Goal: Task Accomplishment & Management: Use online tool/utility

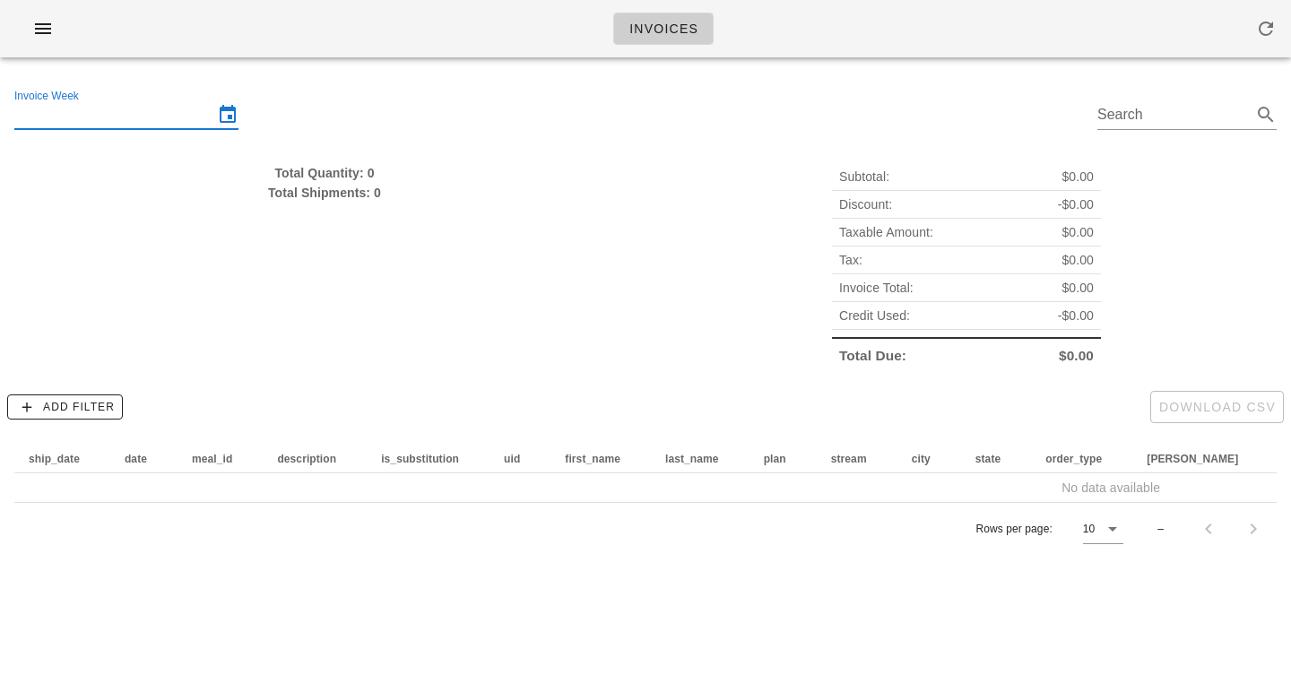
click at [82, 122] on input "Invoice Week" at bounding box center [113, 114] width 199 height 29
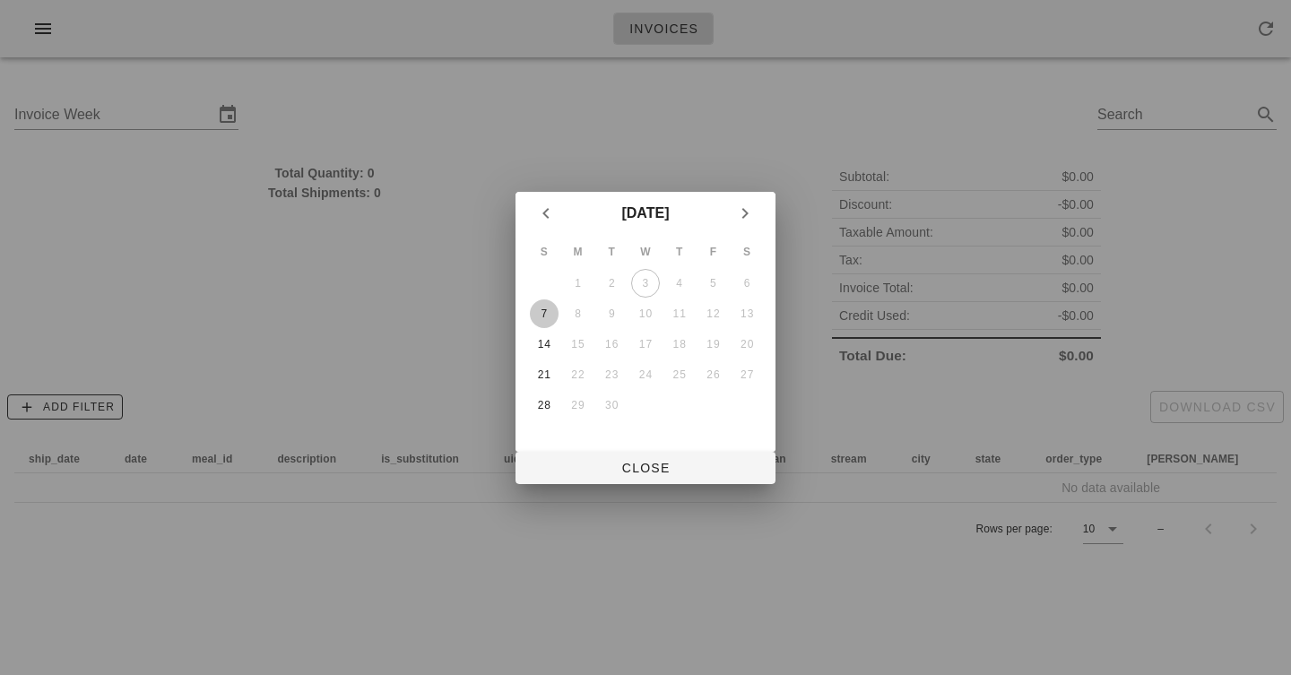
click at [543, 312] on div "7" at bounding box center [544, 313] width 29 height 13
click at [643, 462] on span "Close" at bounding box center [645, 468] width 231 height 14
type input "[DATE]"
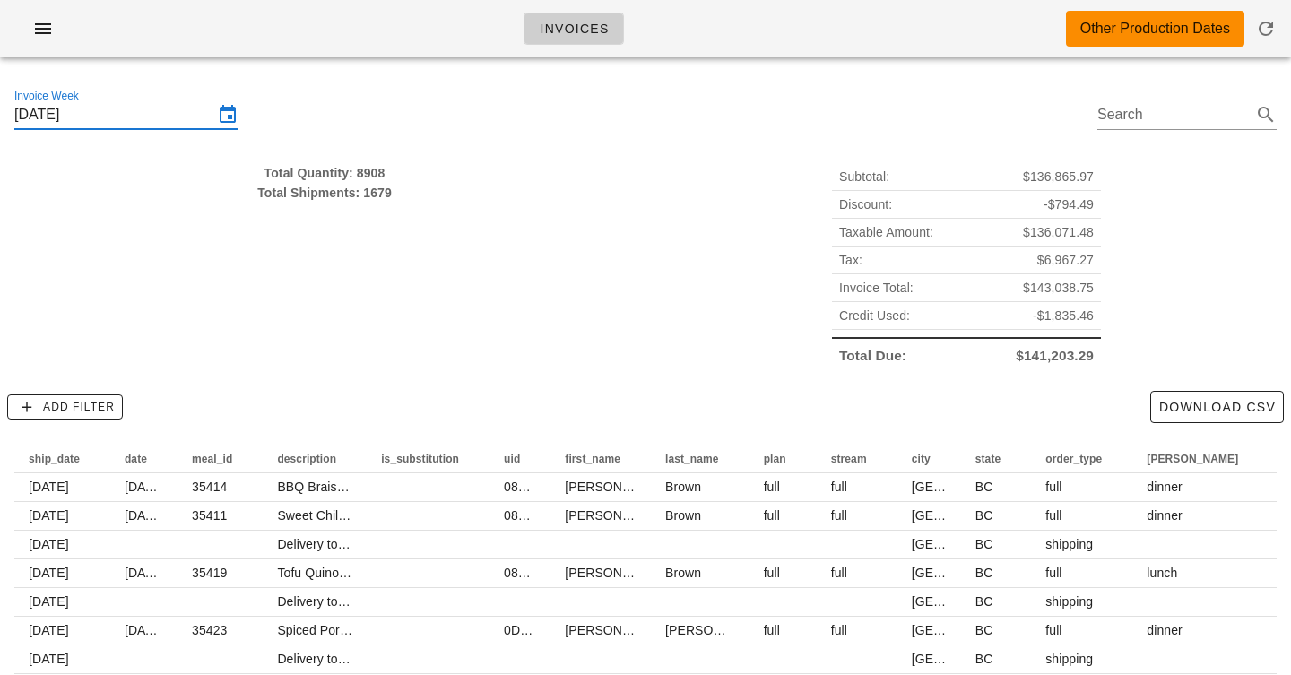
click at [1066, 319] on span "-$1,835.46" at bounding box center [1062, 316] width 61 height 20
copy span "1,835.46"
click at [845, 323] on span "Credit Used:" at bounding box center [874, 316] width 71 height 20
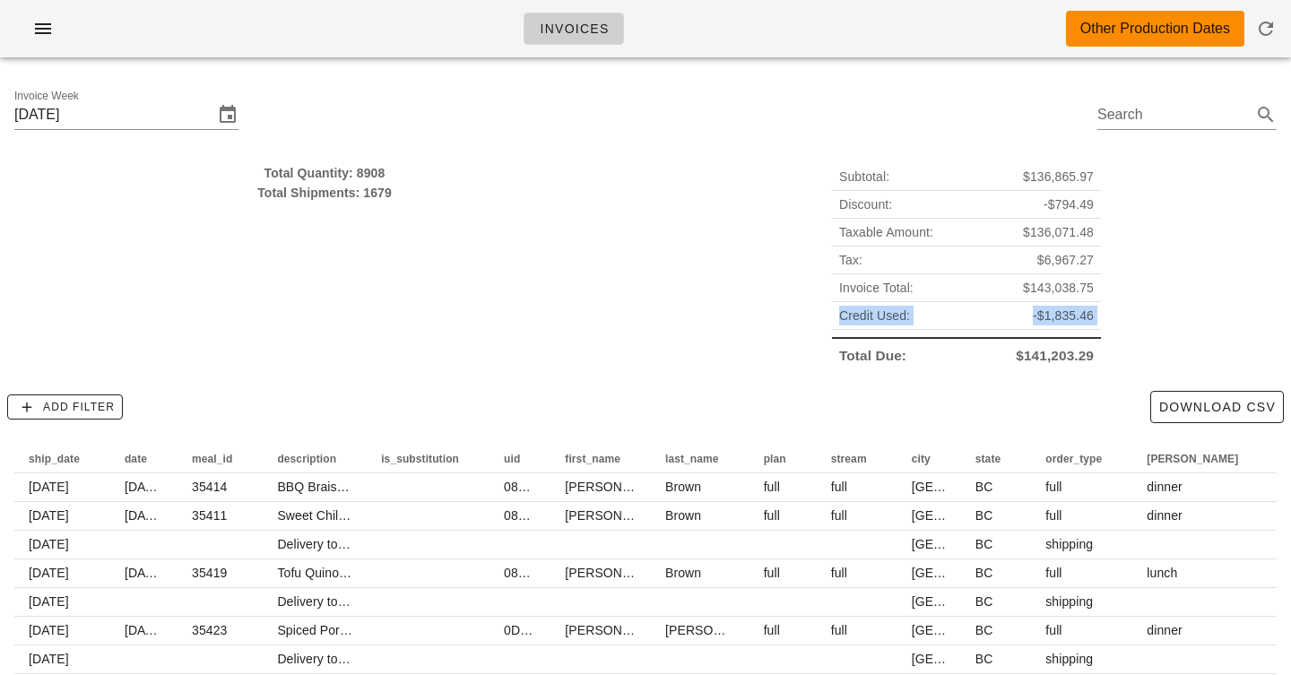
drag, startPoint x: 845, startPoint y: 323, endPoint x: 1161, endPoint y: 306, distance: 315.9
click at [1161, 306] on div "Subtotal: $136,865.97 Discount: -$794.49 Taxable Amount: $136,071.48 Tax: $6,96…" at bounding box center [966, 266] width 642 height 228
copy div "Credit Used: -$1,835.46"
click at [566, 282] on div "Total Quantity: 8908 Total Shipments: 1679" at bounding box center [325, 266] width 642 height 228
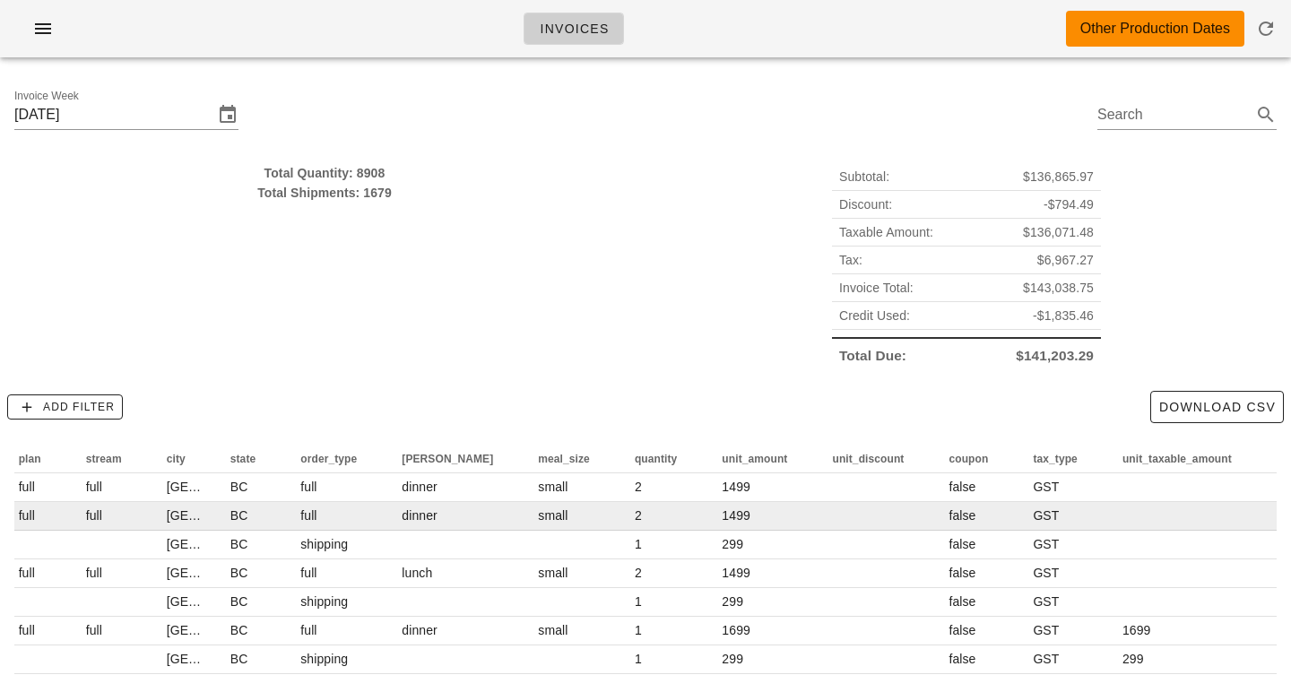
scroll to position [0, 831]
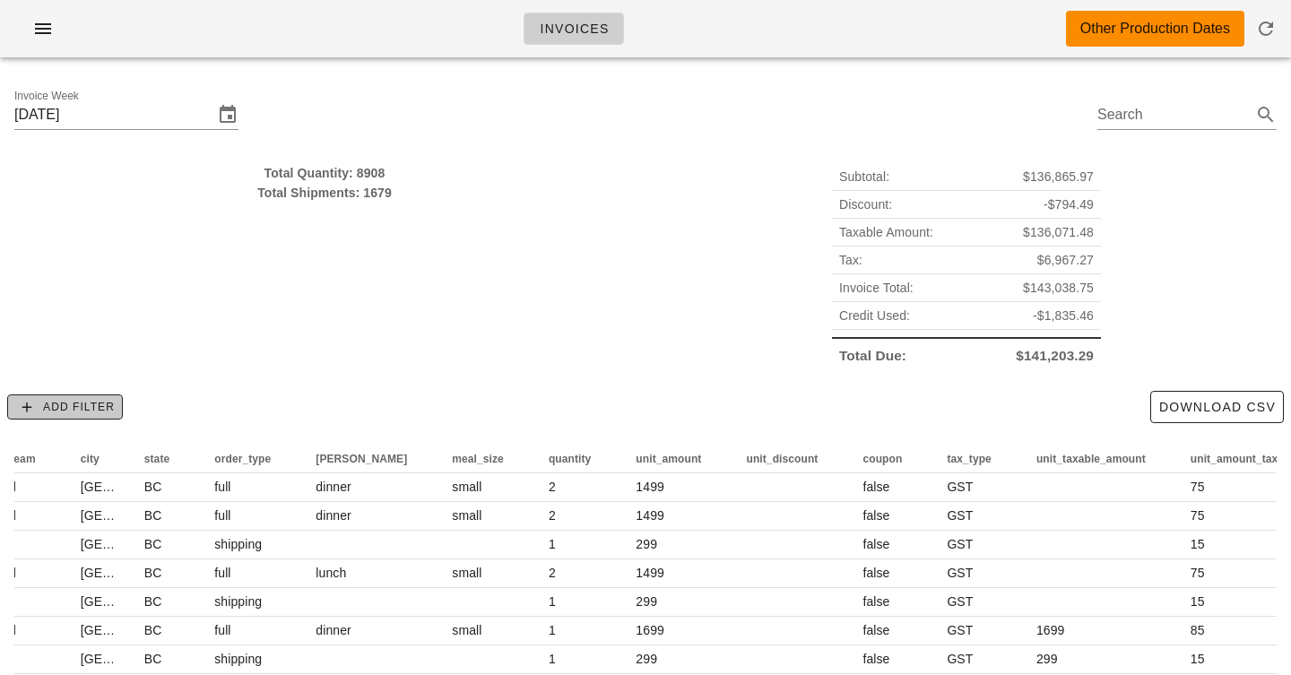
click at [79, 408] on span "Add Filter" at bounding box center [64, 407] width 99 height 16
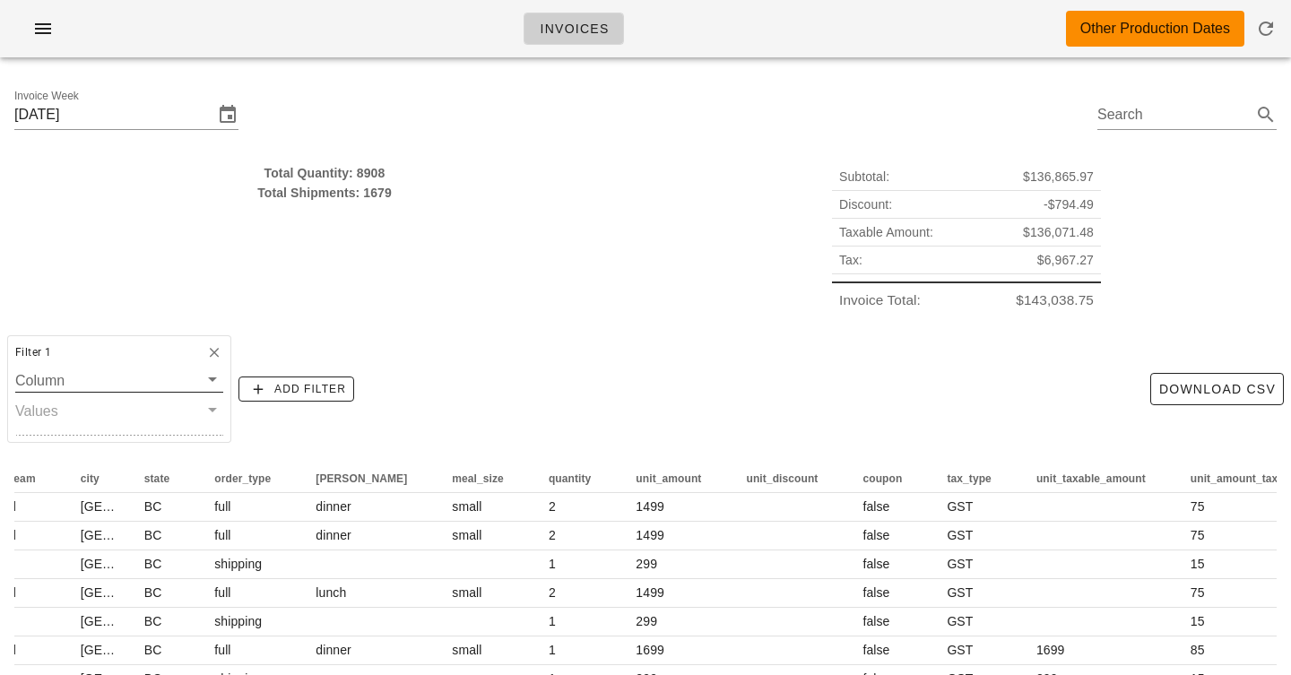
click at [108, 384] on input "Column" at bounding box center [106, 379] width 183 height 23
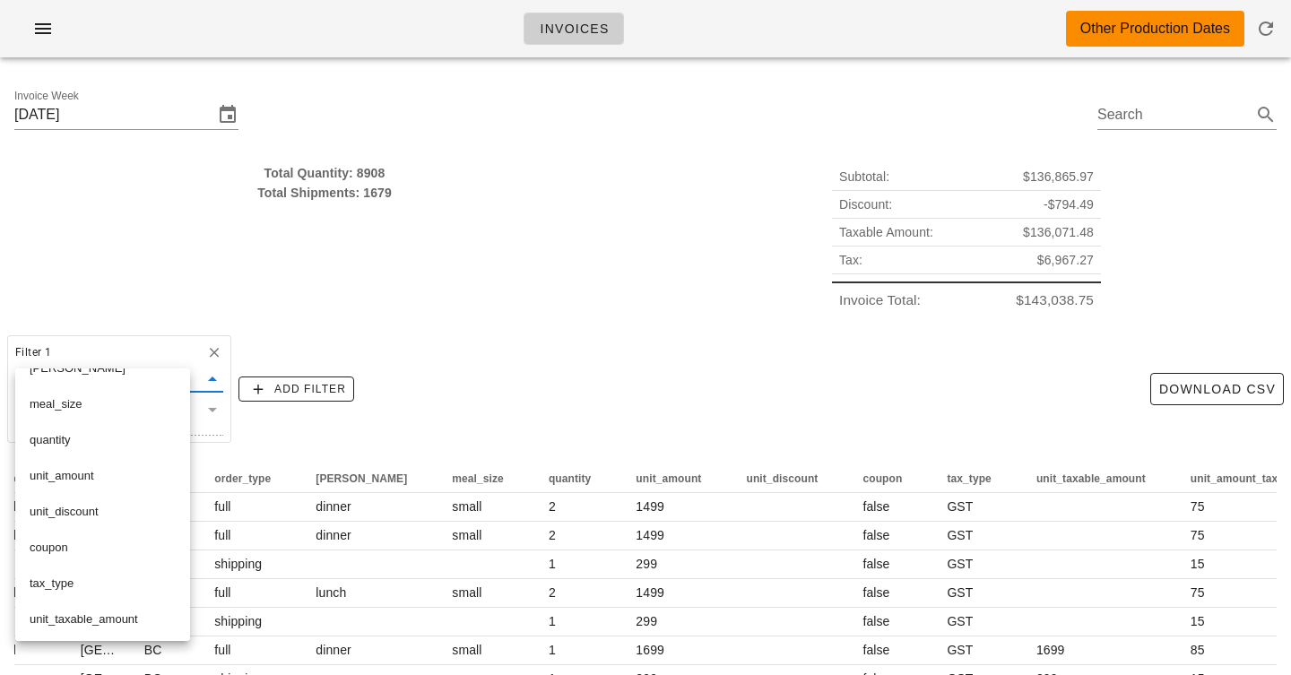
scroll to position [566, 0]
click at [314, 314] on div "Total Quantity: 8908 Total Shipments: 1679" at bounding box center [325, 238] width 642 height 172
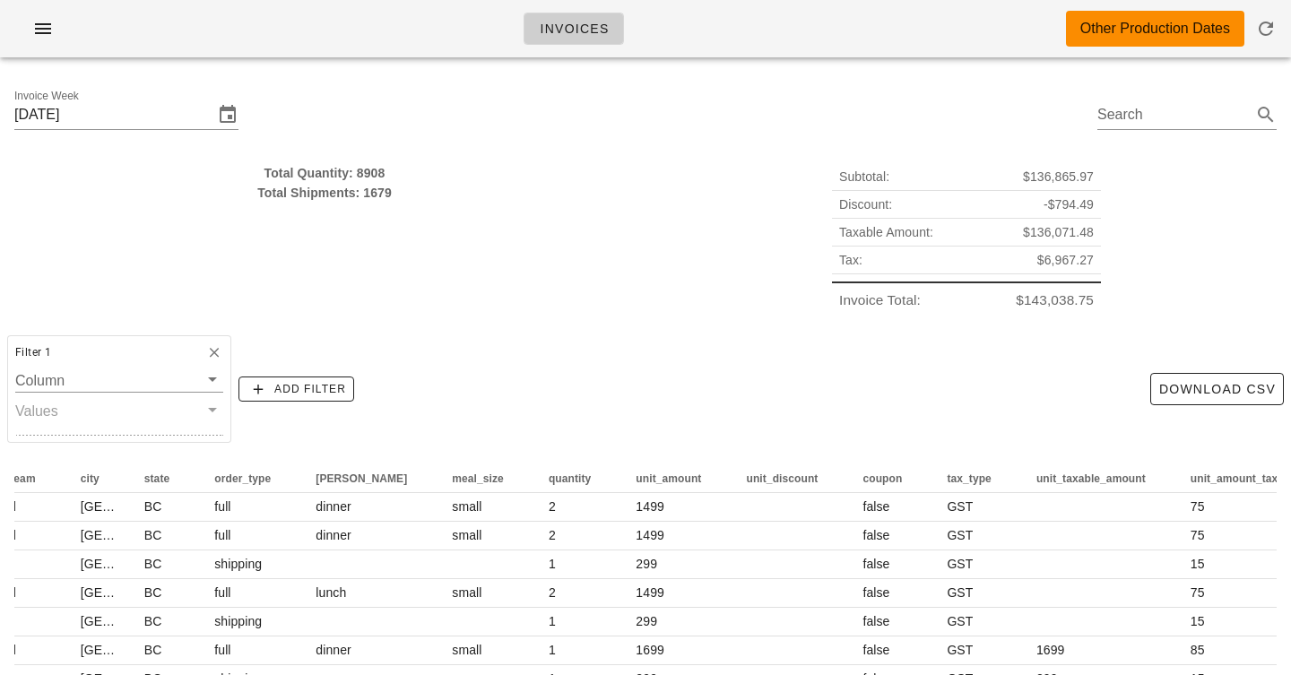
click at [121, 366] on div "Filter 1 Column Values" at bounding box center [119, 389] width 224 height 108
click at [119, 376] on input "Column" at bounding box center [106, 379] width 183 height 23
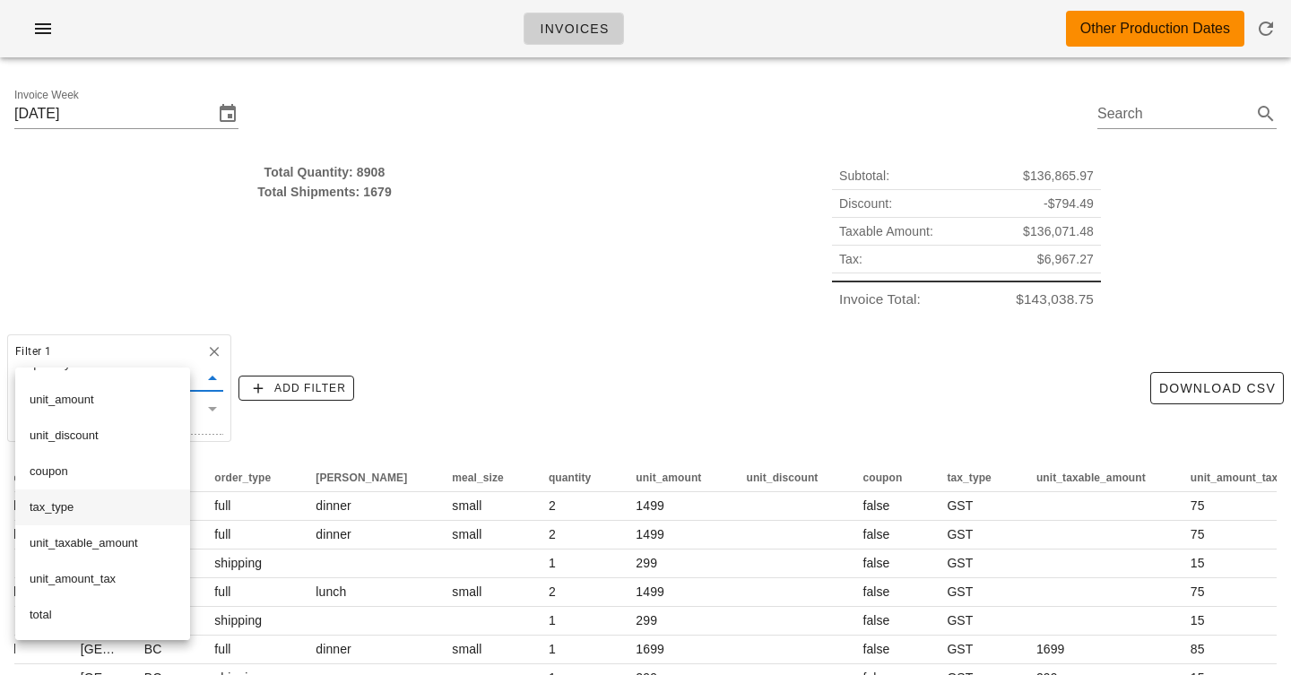
scroll to position [172, 0]
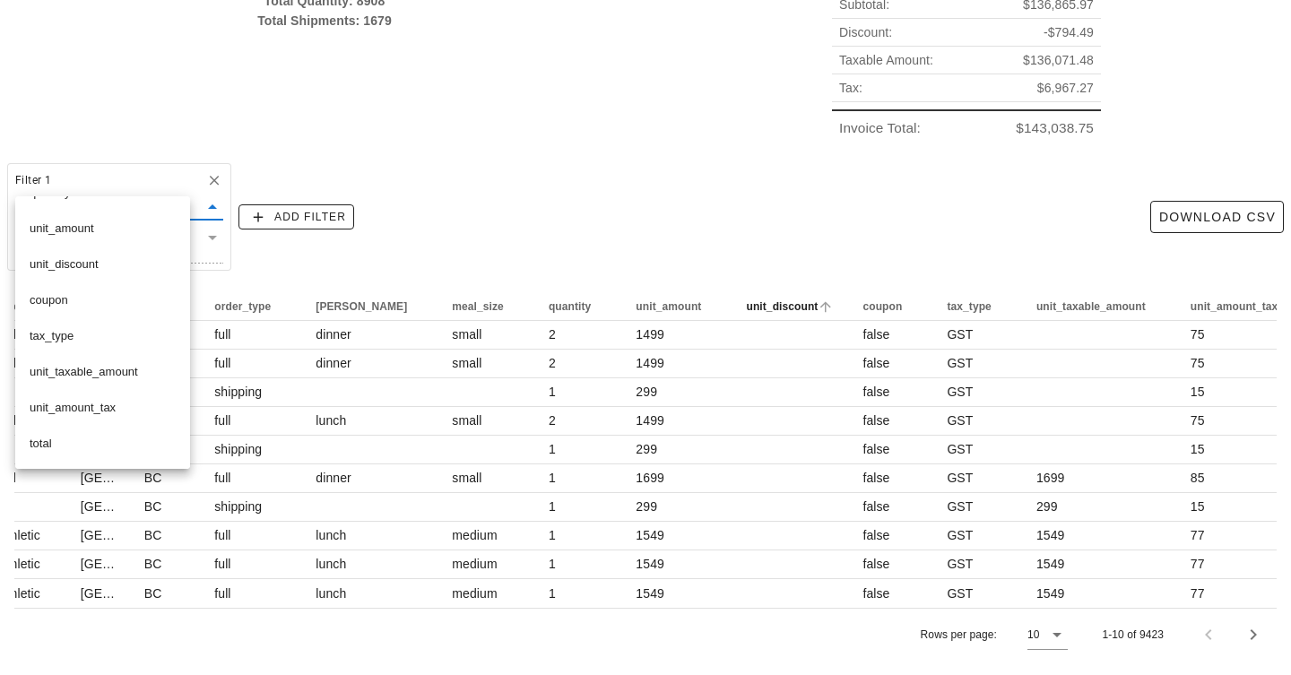
click at [746, 301] on span "unit_discount" at bounding box center [782, 306] width 72 height 13
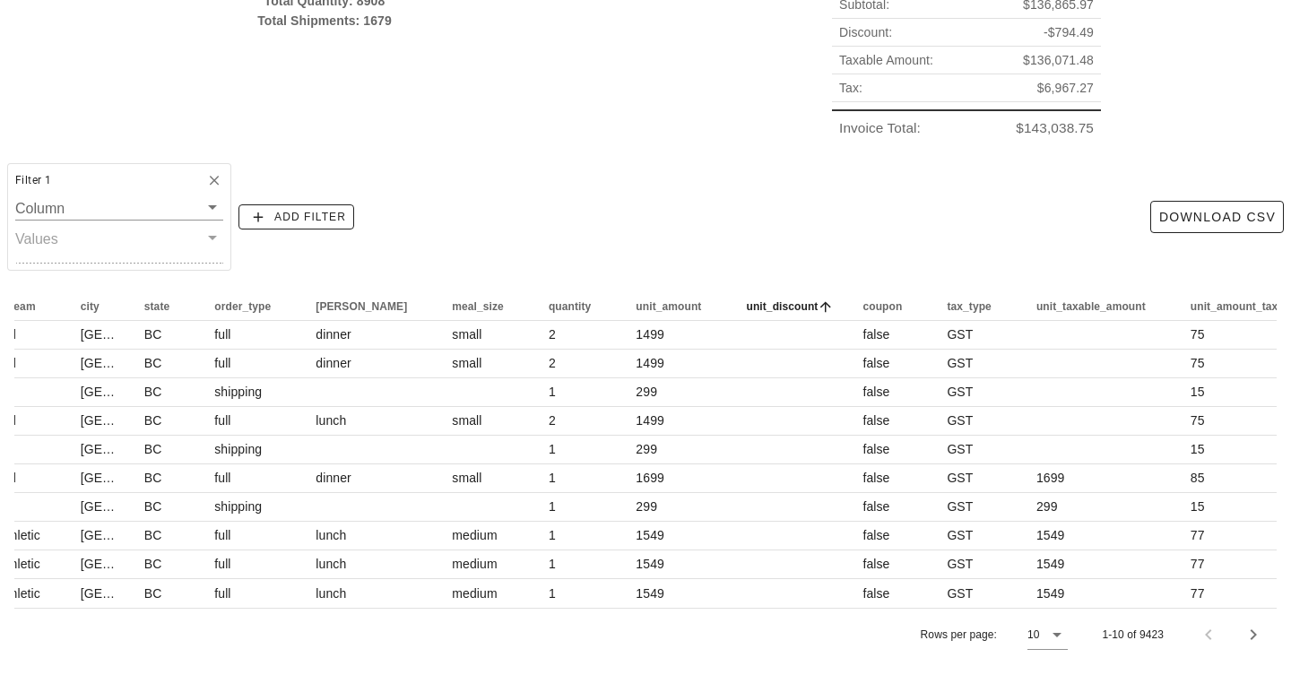
click at [746, 302] on span "unit_discount" at bounding box center [782, 306] width 72 height 13
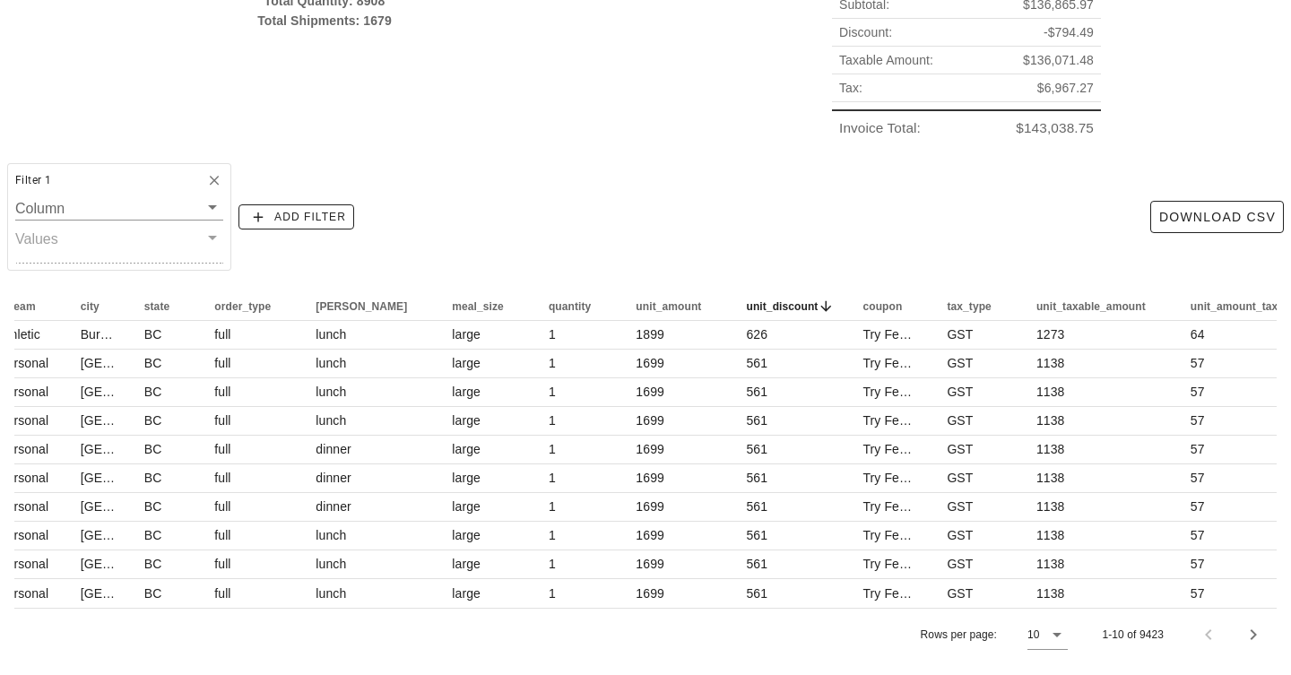
click at [643, 156] on div "Filter 1 Column Values Add Filter Download CSV" at bounding box center [645, 217] width 1291 height 122
click at [145, 234] on div "Filter 1 Column Values" at bounding box center [119, 217] width 224 height 108
click at [198, 215] on div at bounding box center [210, 207] width 25 height 22
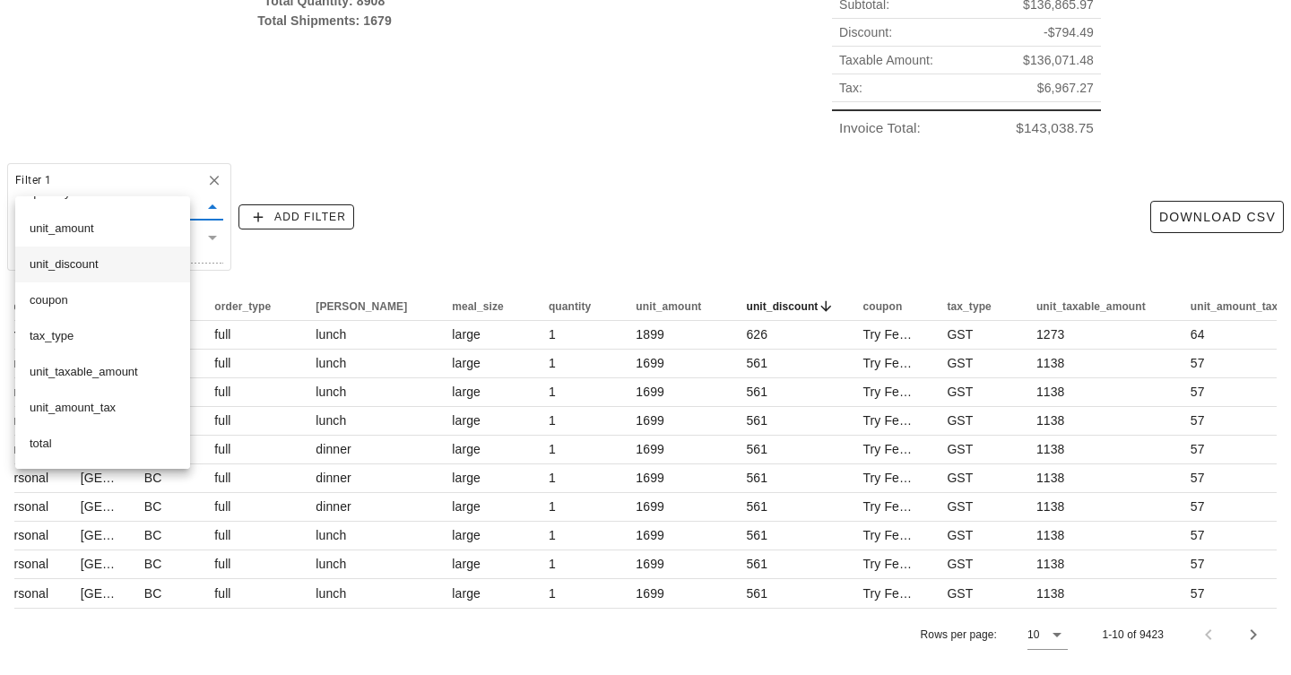
click at [89, 262] on div "unit_discount" at bounding box center [103, 264] width 146 height 14
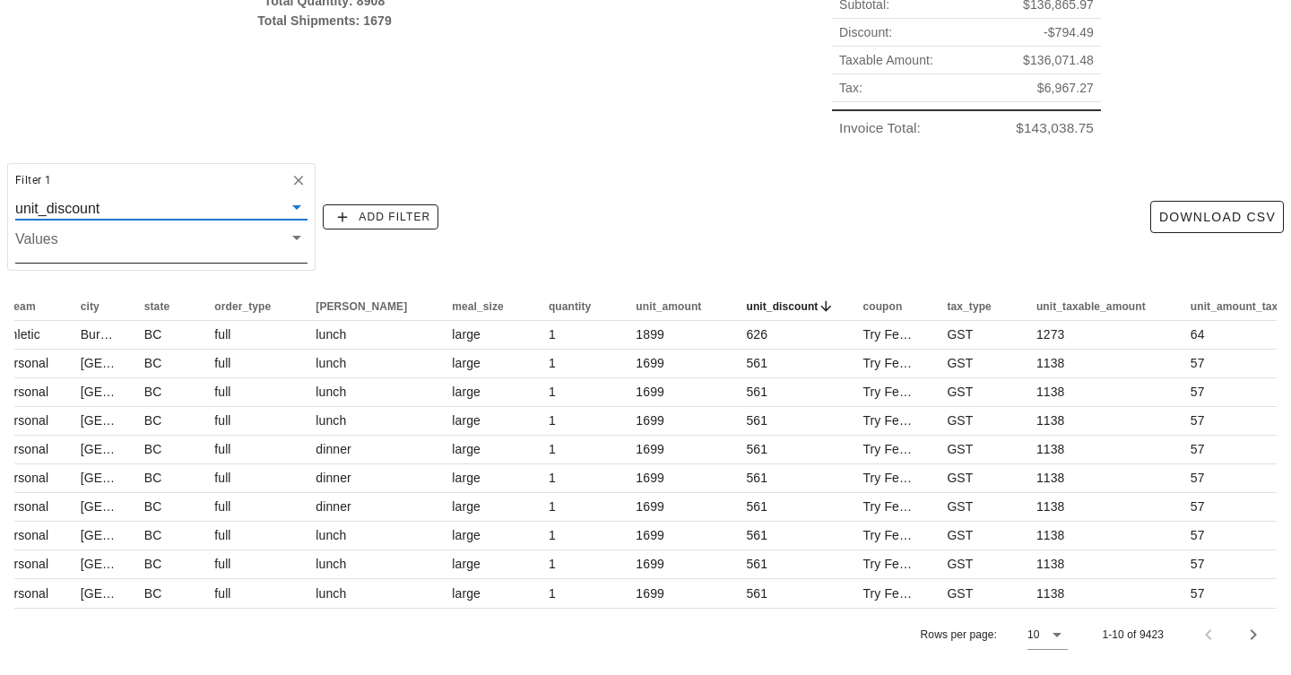
click at [110, 241] on input "Values" at bounding box center [146, 244] width 263 height 23
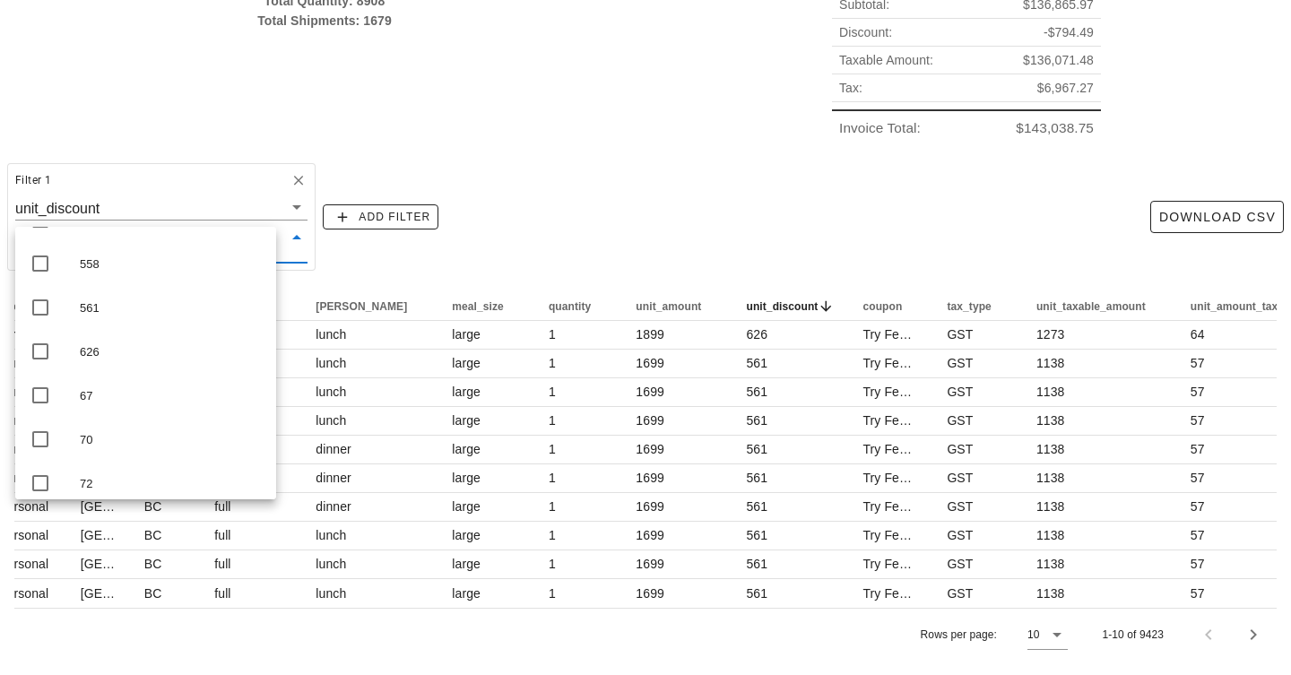
scroll to position [2073, 0]
click at [33, 467] on icon at bounding box center [41, 470] width 22 height 22
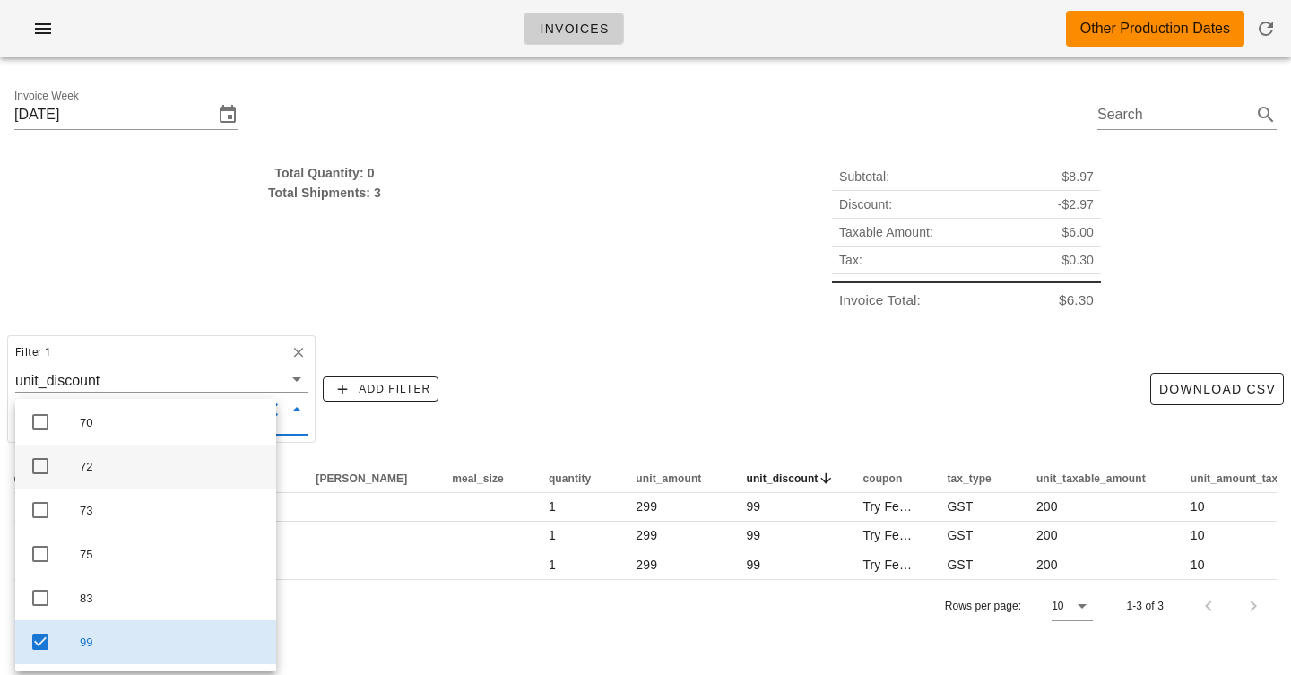
click at [44, 466] on icon at bounding box center [41, 466] width 22 height 22
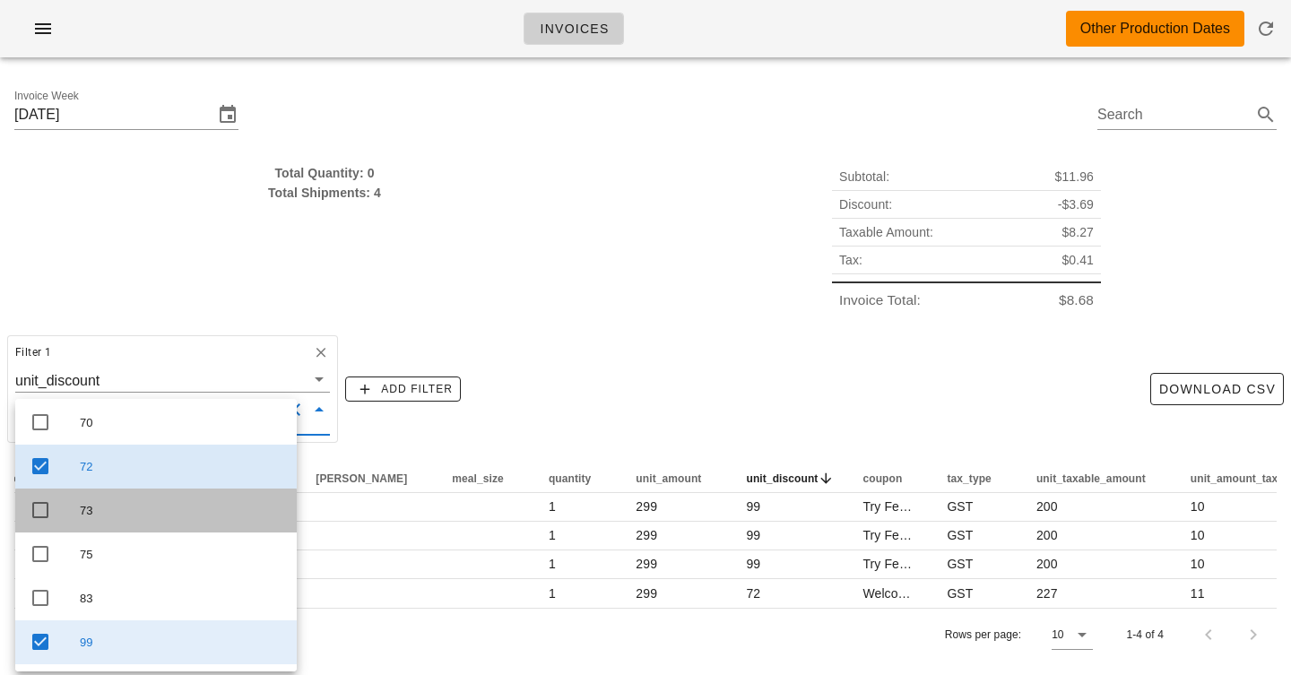
click at [44, 525] on div "73" at bounding box center [155, 510] width 281 height 44
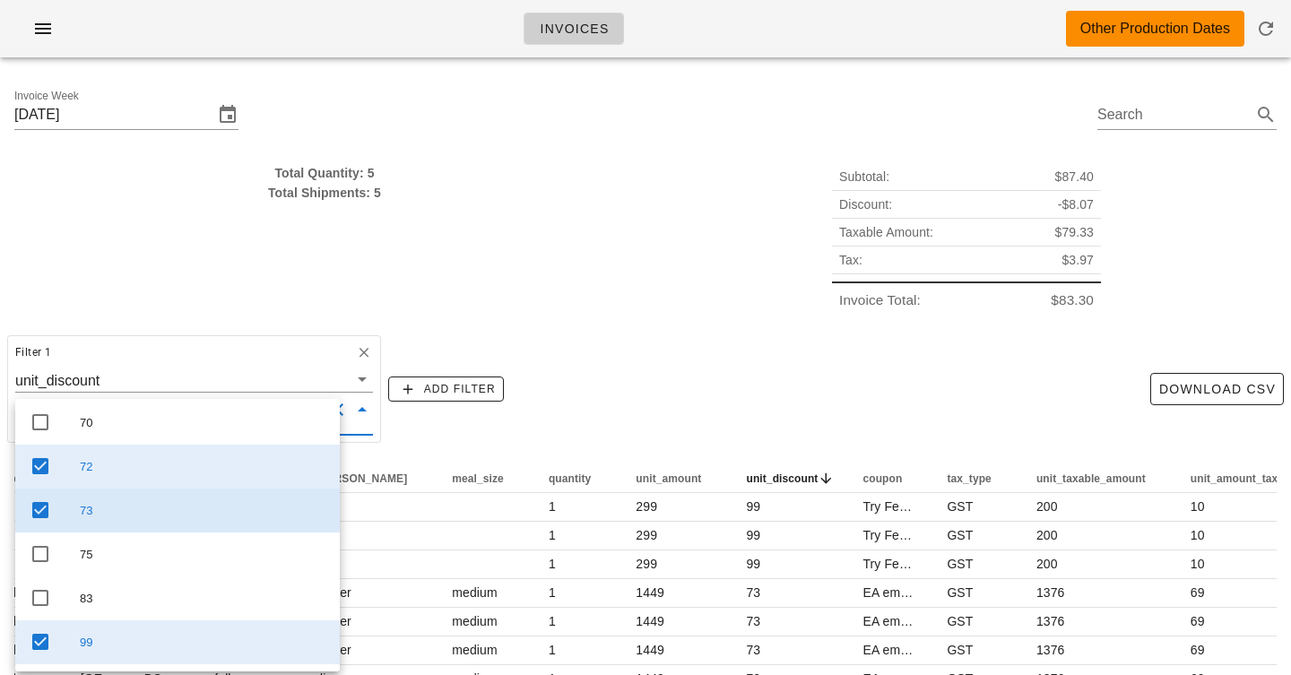
click at [44, 521] on div "73" at bounding box center [177, 510] width 324 height 44
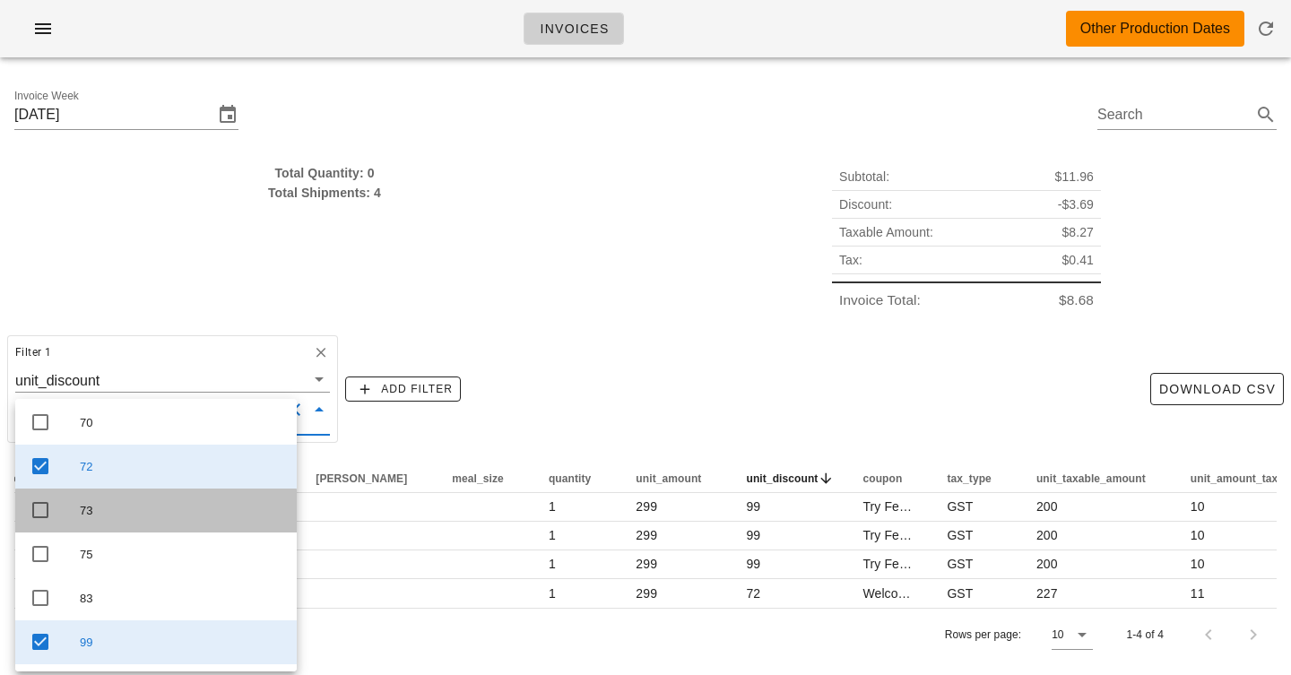
click at [42, 506] on icon at bounding box center [41, 510] width 22 height 22
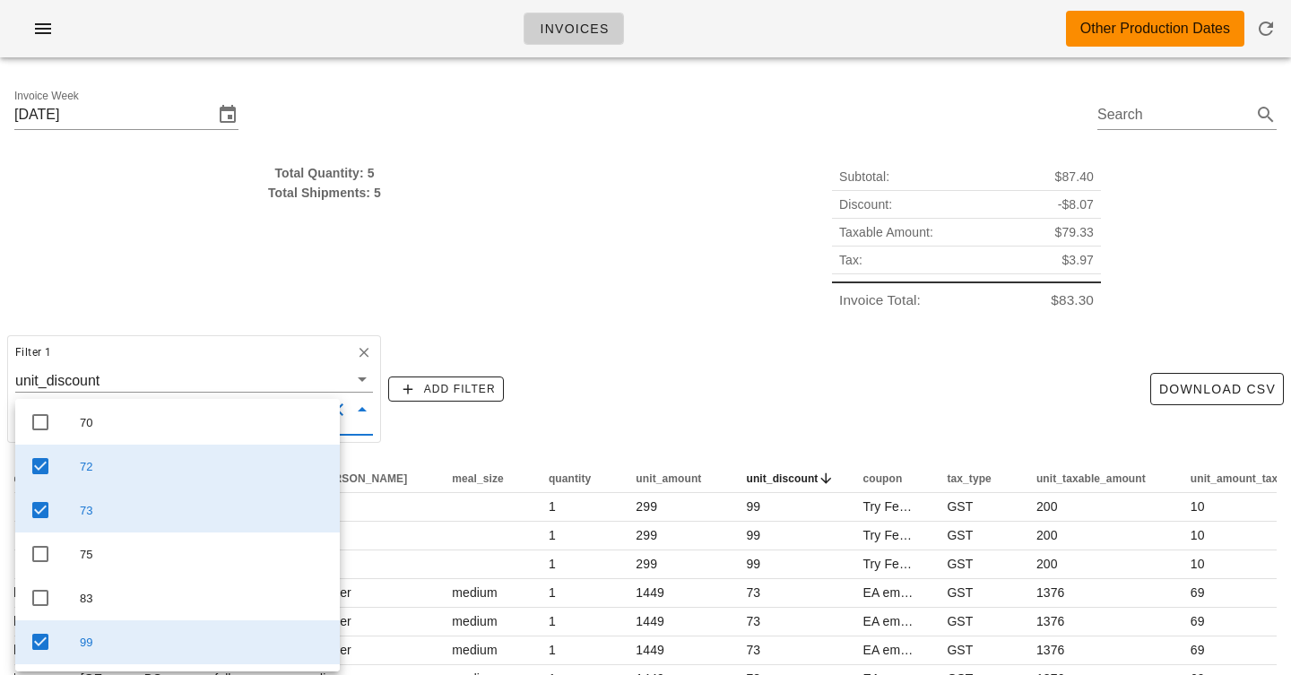
click at [42, 455] on icon at bounding box center [41, 466] width 22 height 22
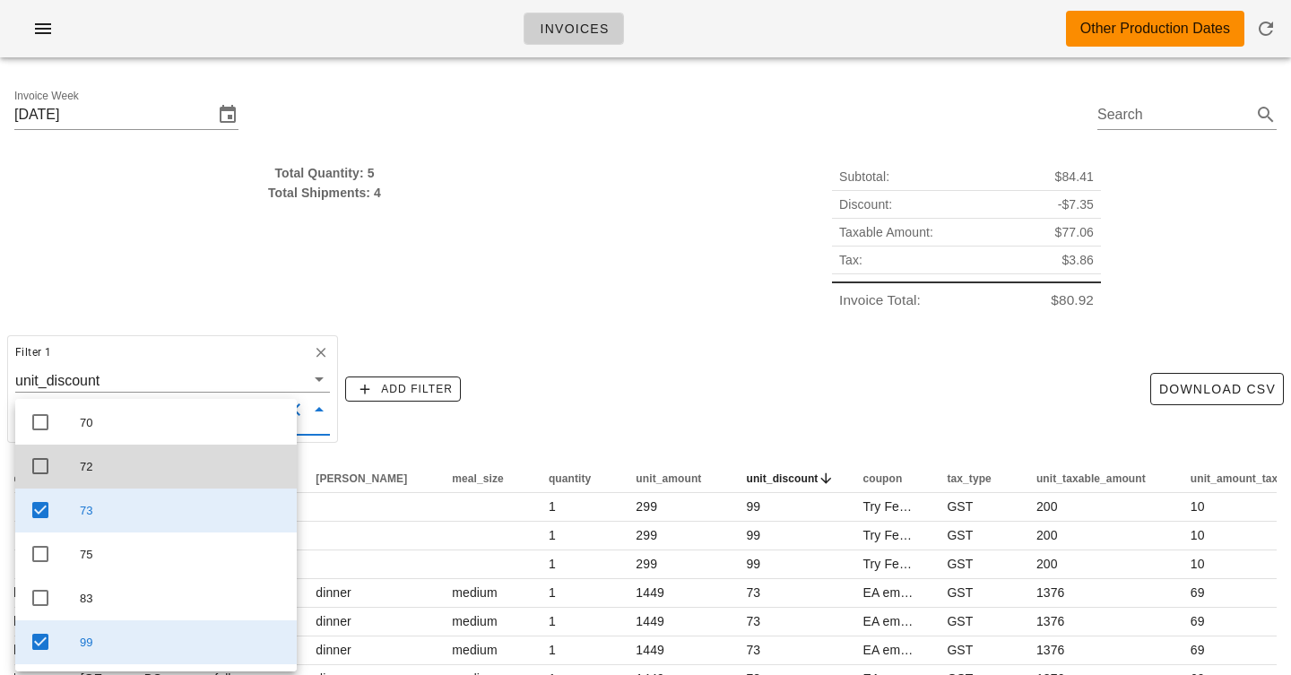
click at [73, 367] on div "Filter 1 unit_discount 99 73" at bounding box center [172, 389] width 331 height 108
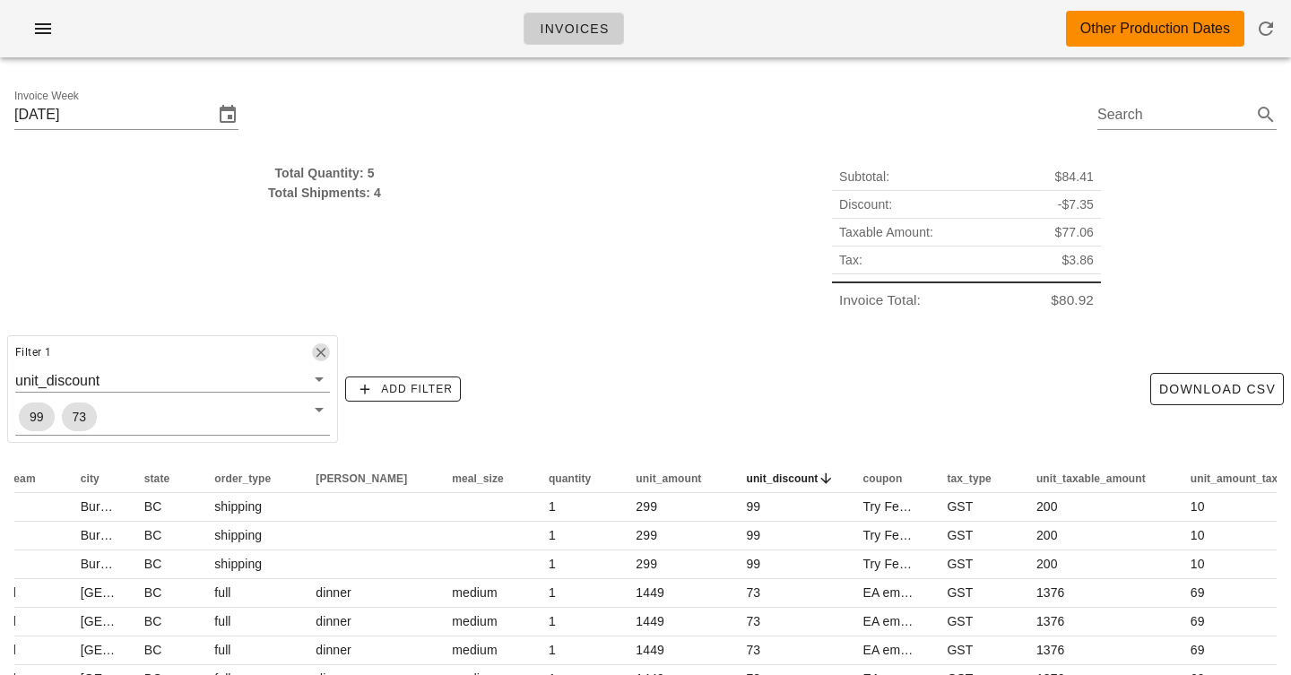
click at [313, 352] on icon "button" at bounding box center [321, 352] width 16 height 16
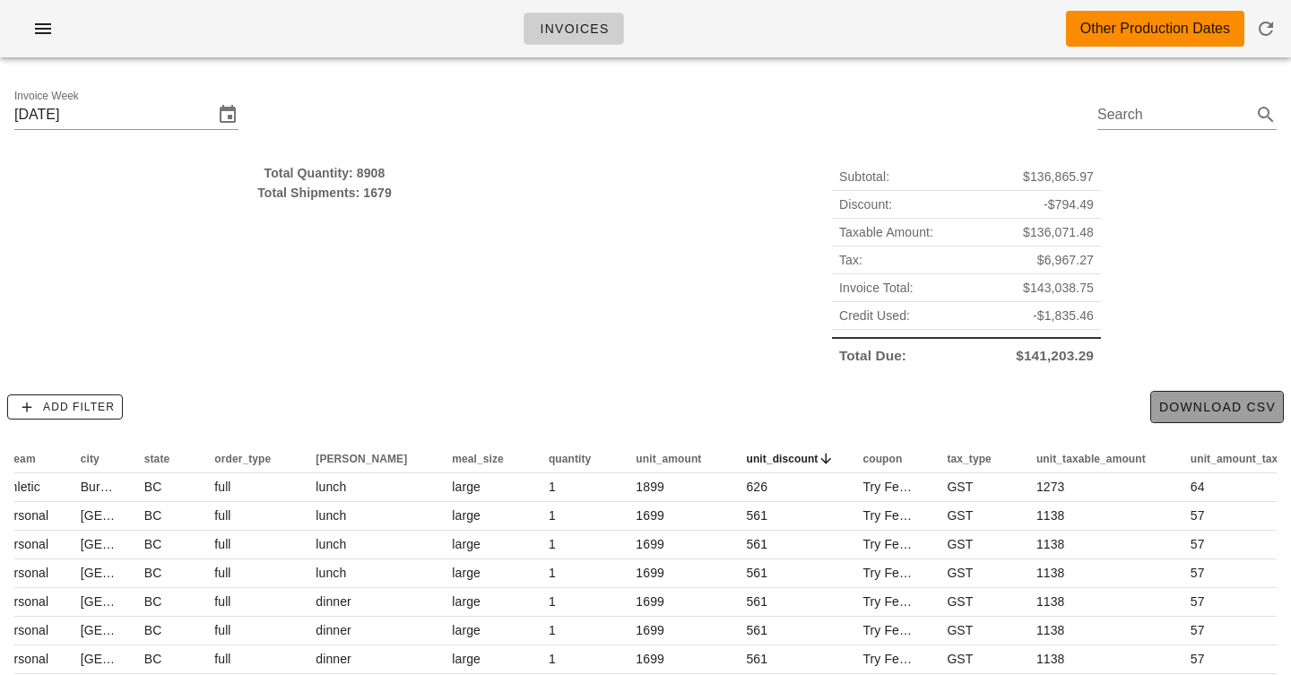
click at [1212, 400] on span "Download CSV" at bounding box center [1216, 407] width 117 height 14
click at [482, 220] on div "Total Quantity: 8908 Total Shipments: 1679" at bounding box center [325, 266] width 642 height 228
click at [367, 183] on div "Total Shipments: 1679" at bounding box center [324, 193] width 620 height 20
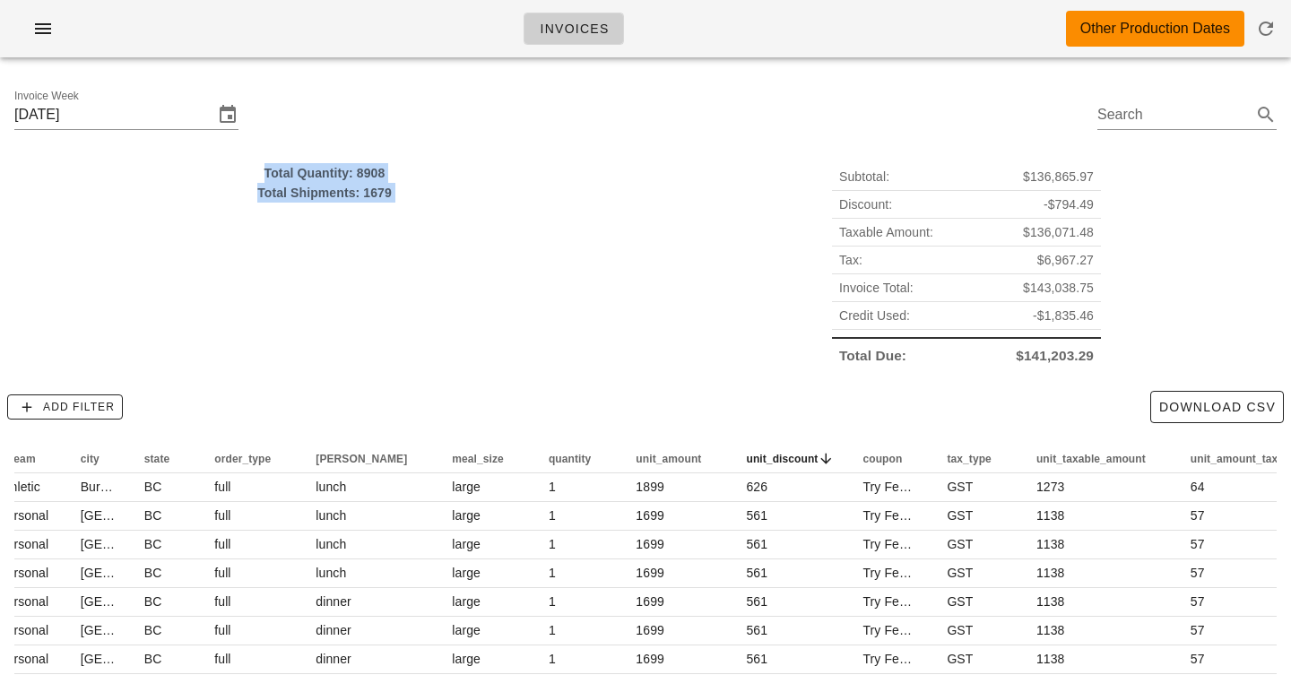
drag, startPoint x: 367, startPoint y: 183, endPoint x: 367, endPoint y: 155, distance: 27.8
click at [367, 155] on div "Total Quantity: 8908 Total Shipments: 1679" at bounding box center [325, 266] width 642 height 228
click at [367, 158] on div "Total Quantity: 8908 Total Shipments: 1679" at bounding box center [325, 266] width 642 height 228
click at [703, 212] on div "Subtotal: $136,865.97 Discount: -$794.49 Taxable Amount: $136,071.48 Tax: $6,96…" at bounding box center [966, 266] width 642 height 228
click at [828, 16] on div "Invoices Other Production Dates" at bounding box center [645, 28] width 1291 height 57
